Goal: Find specific page/section

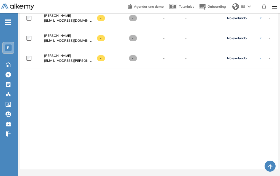
scroll to position [675, 0]
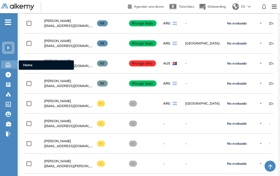
click at [9, 62] on icon at bounding box center [8, 64] width 10 height 7
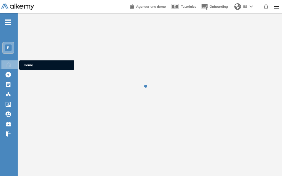
drag, startPoint x: 9, startPoint y: 65, endPoint x: 21, endPoint y: 64, distance: 11.6
click at [10, 64] on icon at bounding box center [9, 64] width 10 height 7
click at [27, 64] on span "Home" at bounding box center [47, 65] width 46 height 5
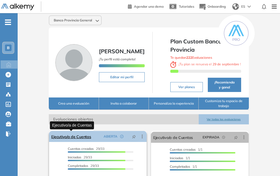
click at [86, 138] on link "Ejecutivo/a de Cuentas" at bounding box center [71, 136] width 40 height 11
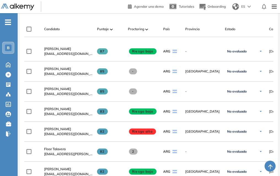
scroll to position [55, 0]
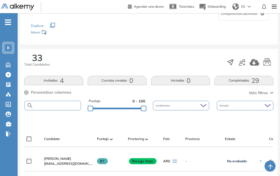
click at [51, 107] on input "text" at bounding box center [56, 106] width 47 height 4
type input "******"
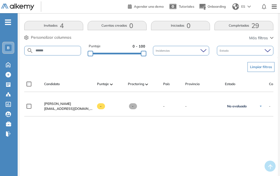
scroll to position [0, 0]
